Goal: Information Seeking & Learning: Learn about a topic

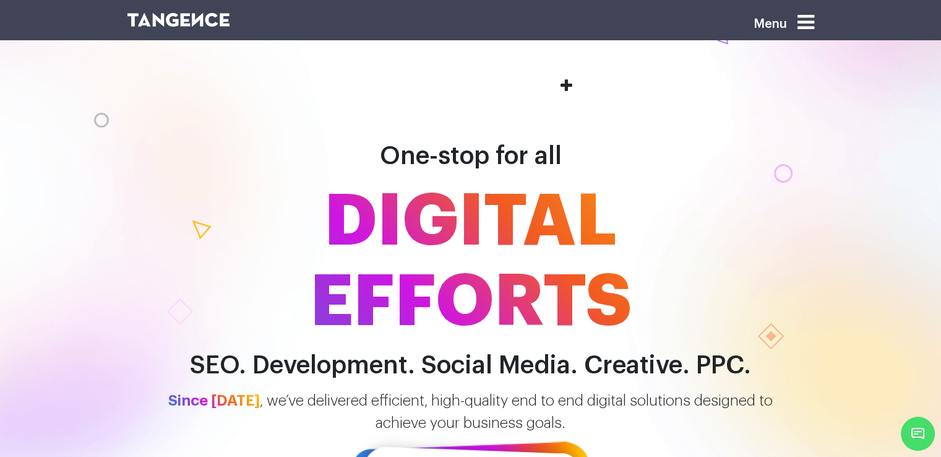
scroll to position [671, 0]
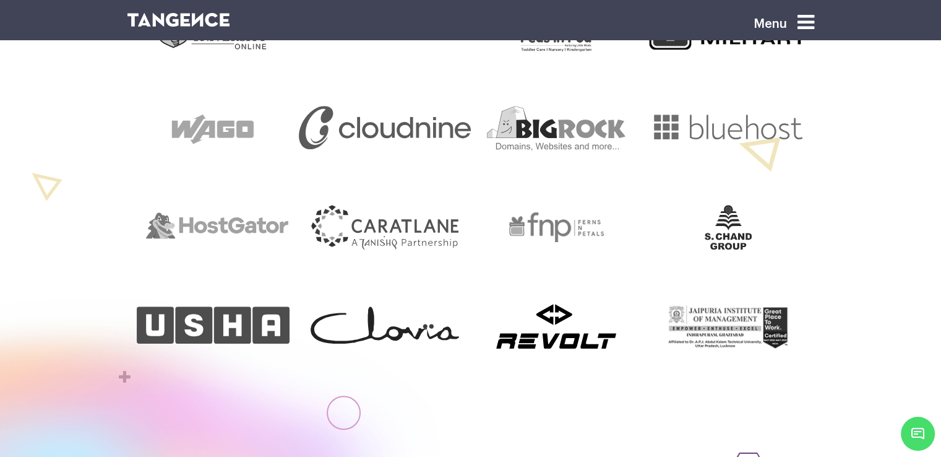
drag, startPoint x: 949, startPoint y: 46, endPoint x: 950, endPoint y: 125, distance: 78.6
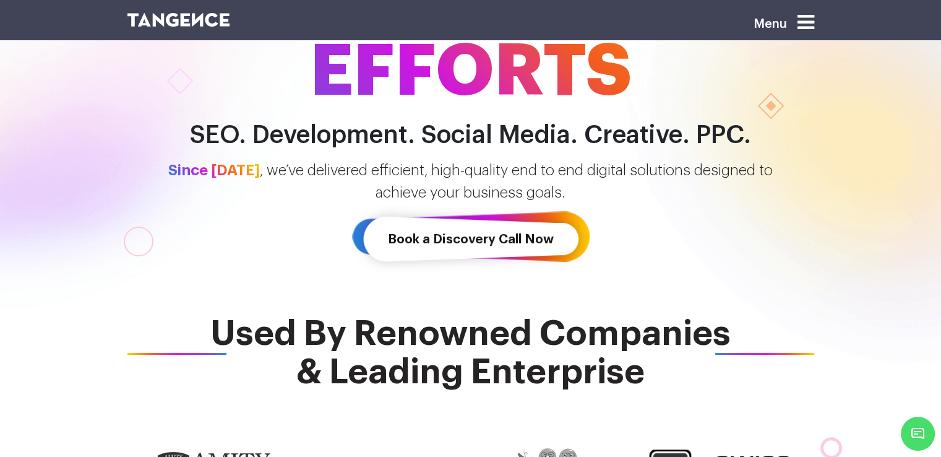
scroll to position [0, 0]
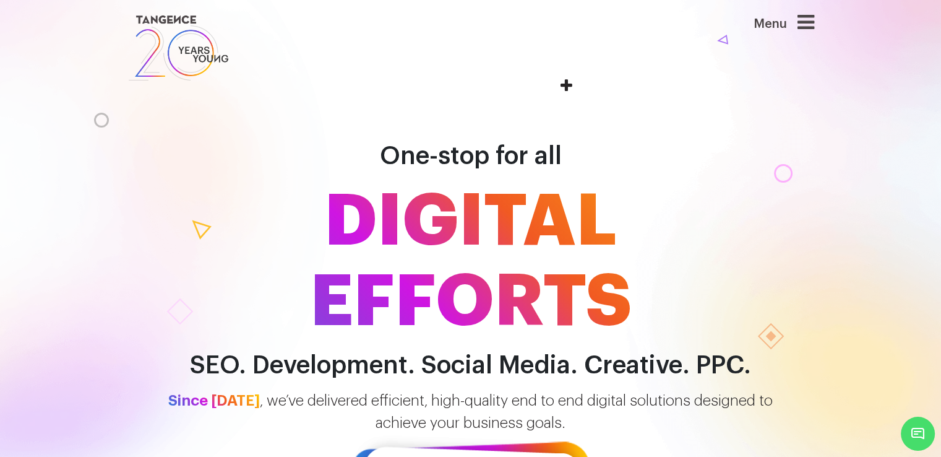
click at [802, 27] on icon at bounding box center [806, 22] width 17 height 20
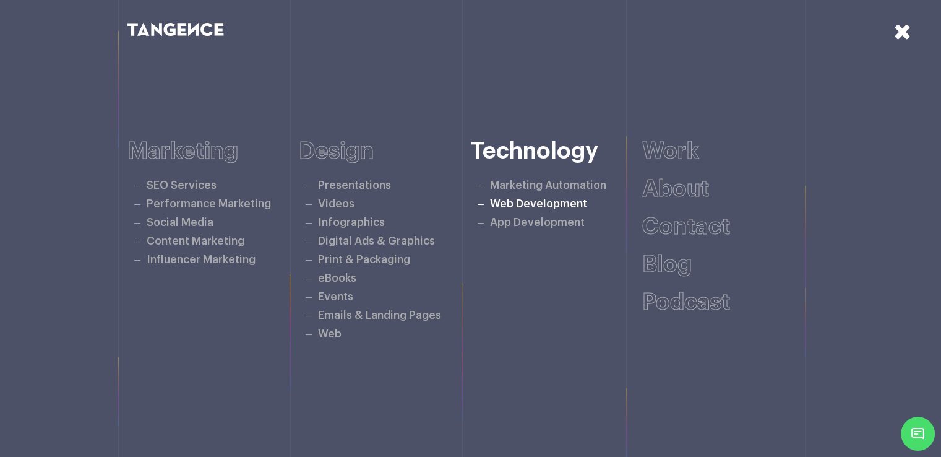
click at [546, 200] on link "Web Development" at bounding box center [538, 204] width 97 height 11
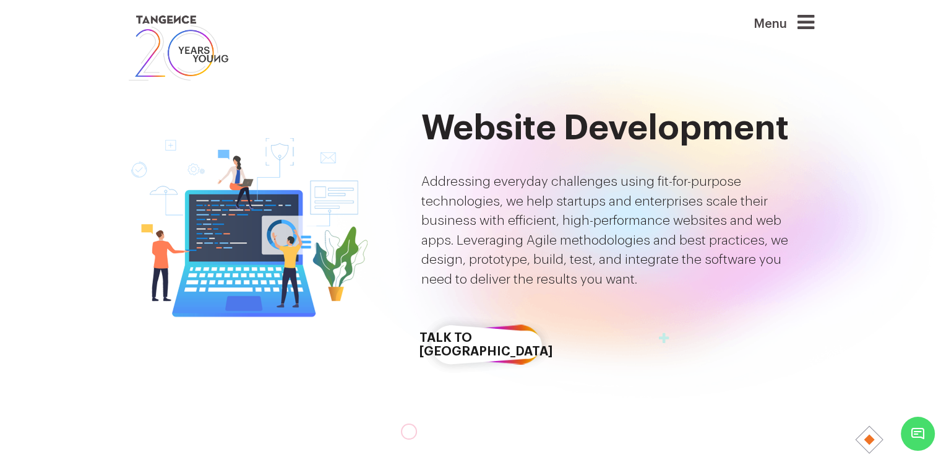
click at [803, 22] on icon at bounding box center [806, 22] width 17 height 20
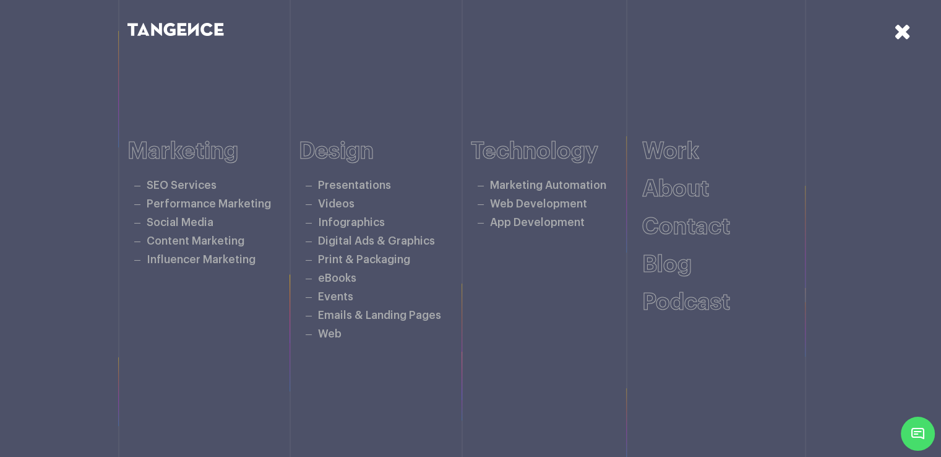
scroll to position [2918, 0]
click at [895, 27] on icon at bounding box center [902, 31] width 17 height 22
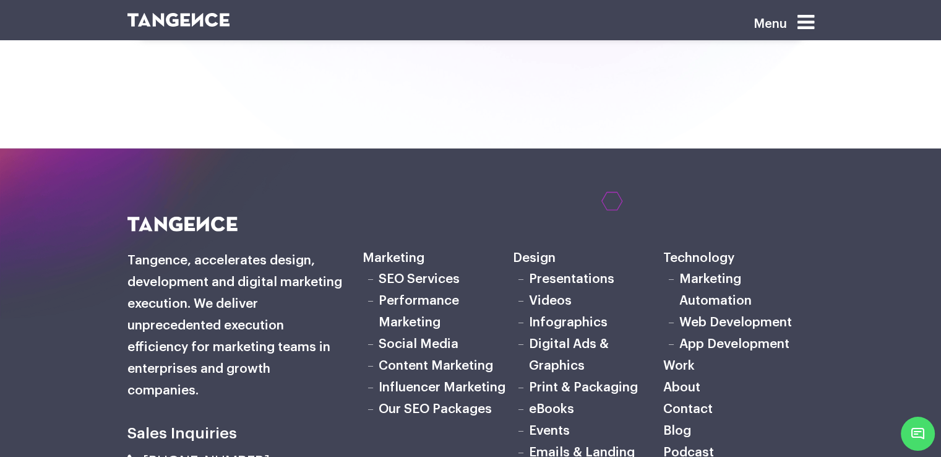
scroll to position [3553, 0]
